Goal: Find specific page/section: Find specific page/section

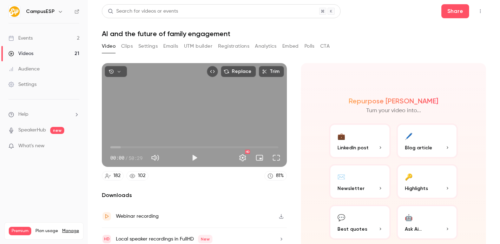
click at [56, 36] on link "Events 2" at bounding box center [44, 38] width 88 height 15
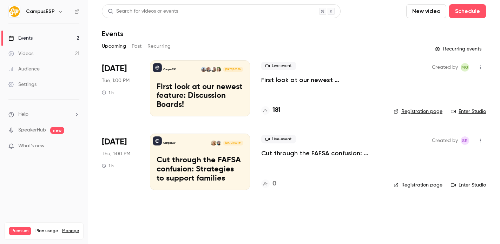
click at [56, 145] on p "What's new" at bounding box center [38, 146] width 60 height 7
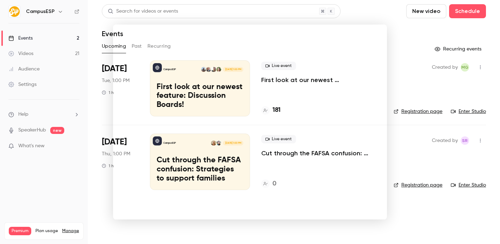
click at [77, 197] on div at bounding box center [250, 122] width 500 height 244
